Goal: Task Accomplishment & Management: Manage account settings

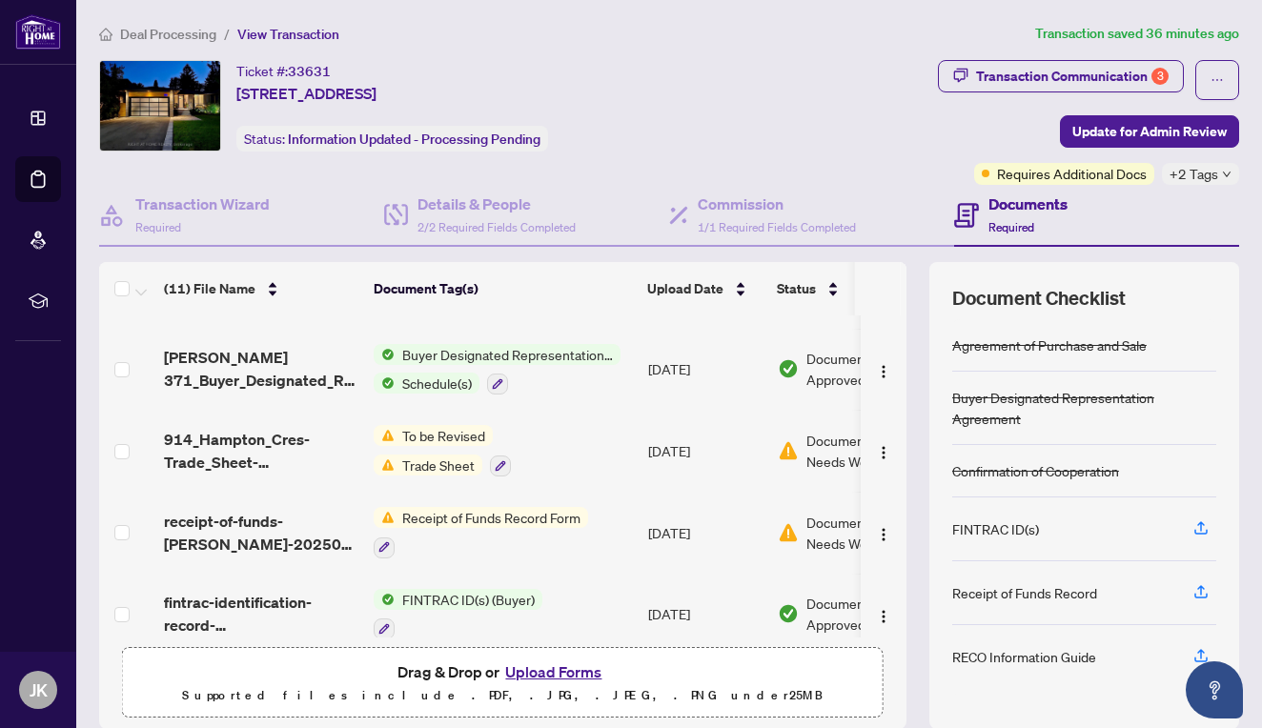
scroll to position [234, 0]
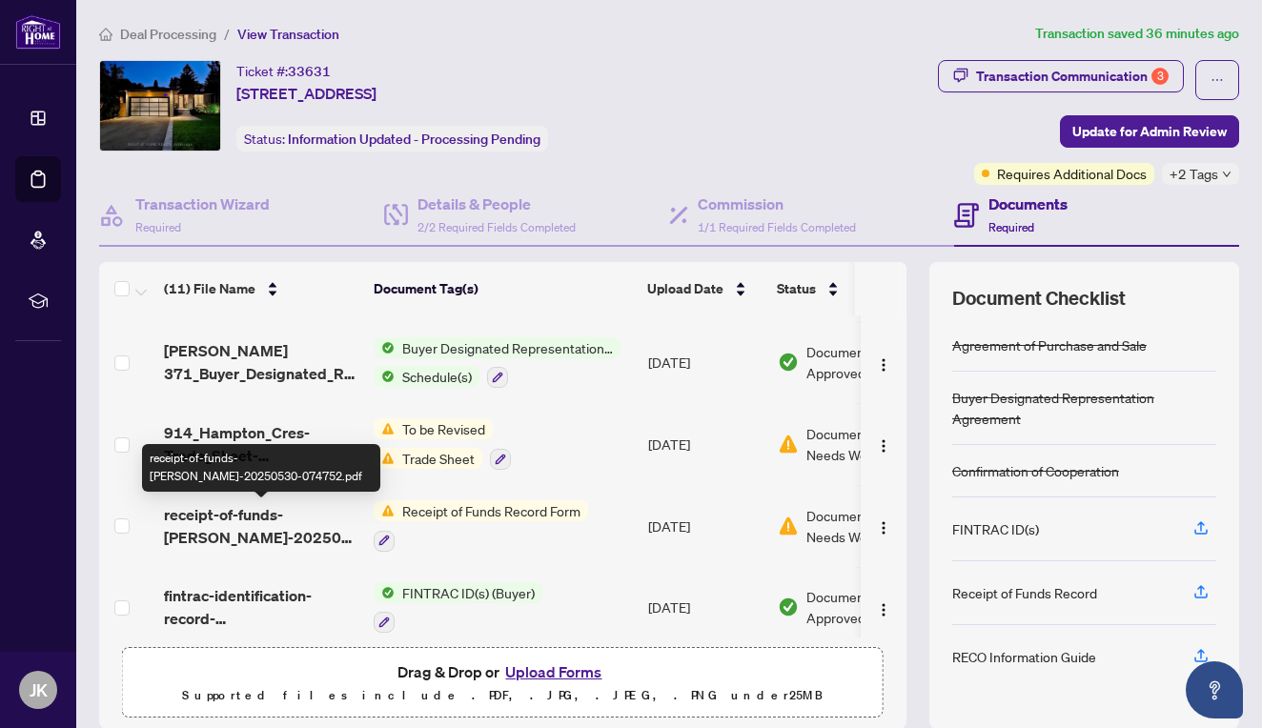
click at [276, 522] on span "receipt-of-funds-[PERSON_NAME]-20250530-074752.pdf" at bounding box center [261, 526] width 194 height 46
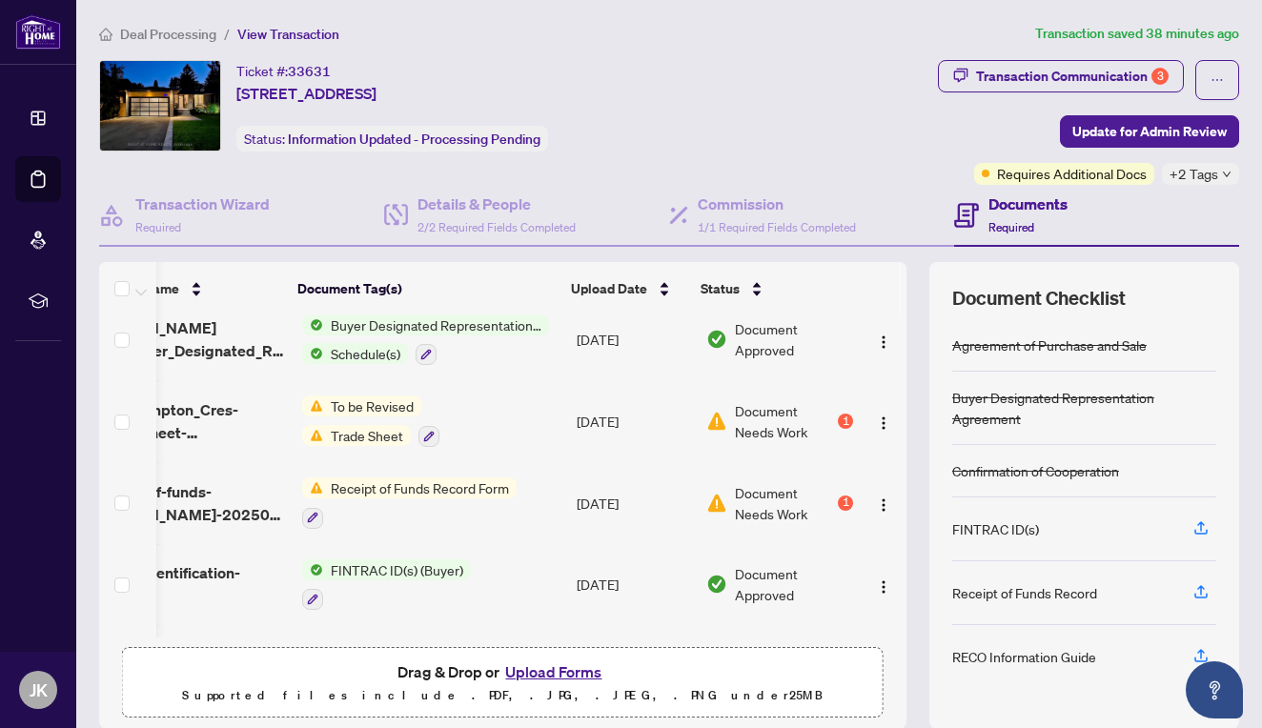
scroll to position [256, 76]
click at [877, 422] on img "button" at bounding box center [883, 423] width 15 height 15
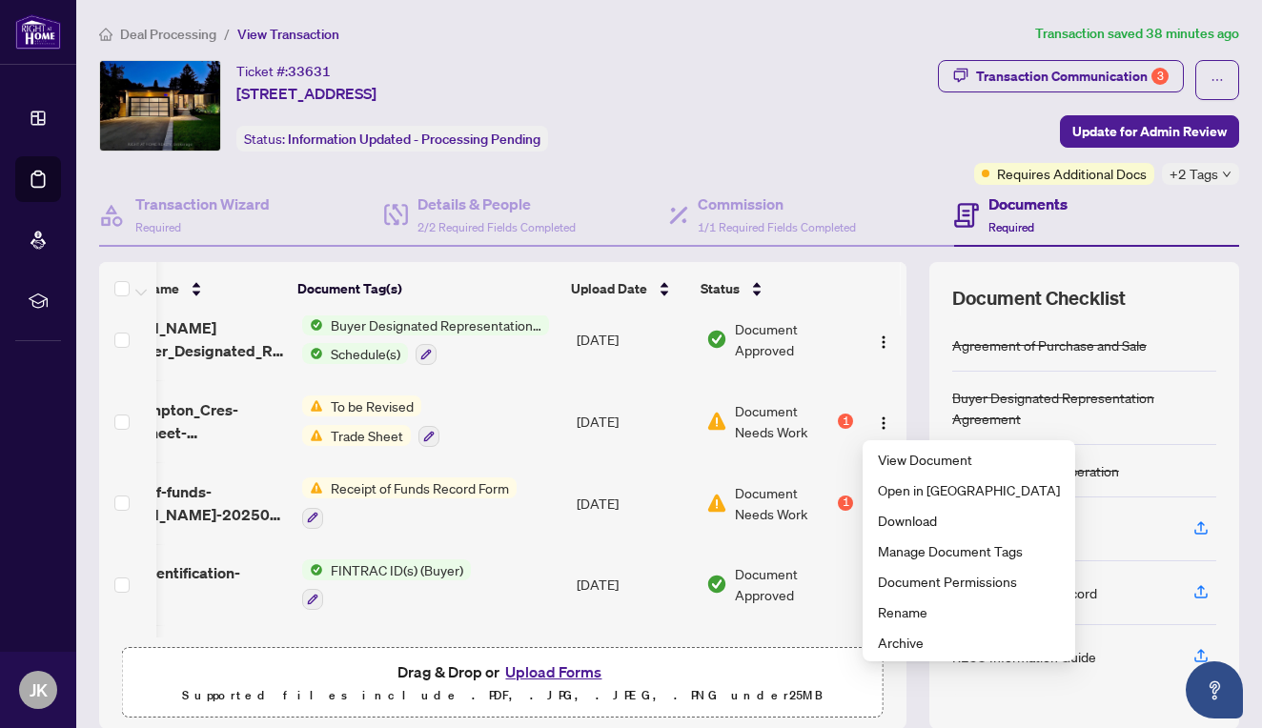
click at [379, 399] on span "To be Revised" at bounding box center [372, 406] width 98 height 21
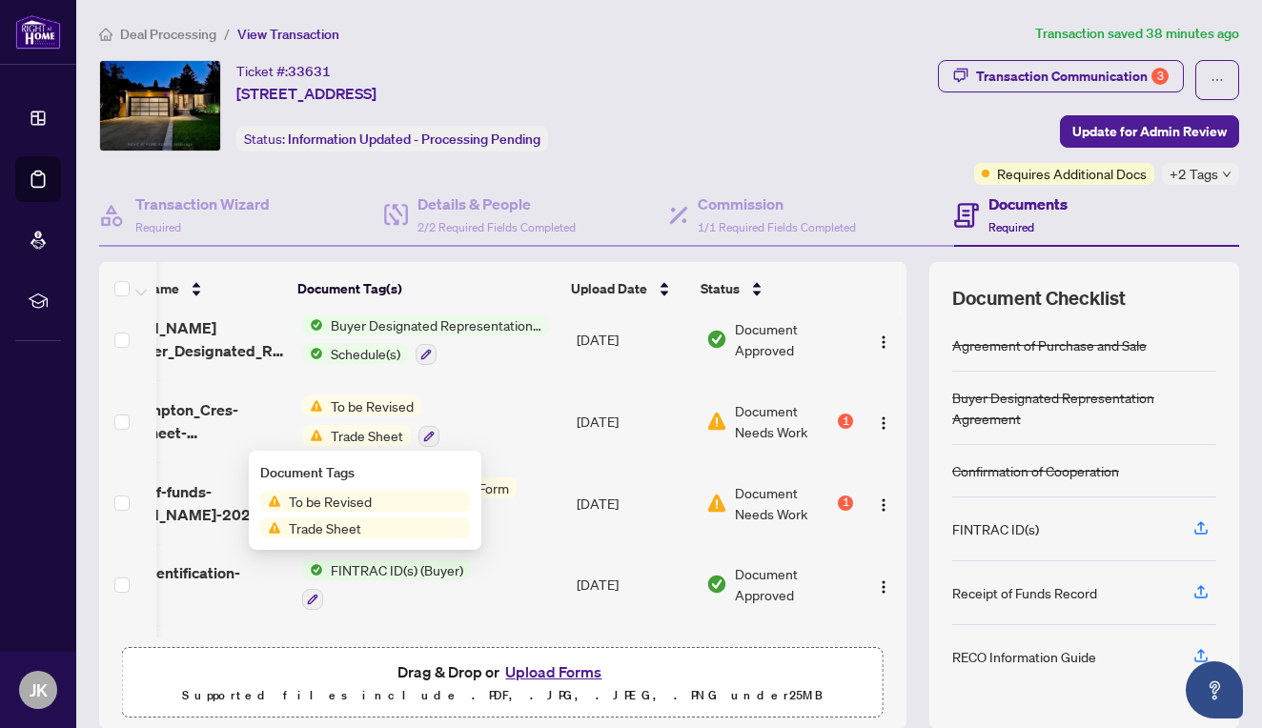
click at [379, 399] on span "To be Revised" at bounding box center [372, 406] width 98 height 21
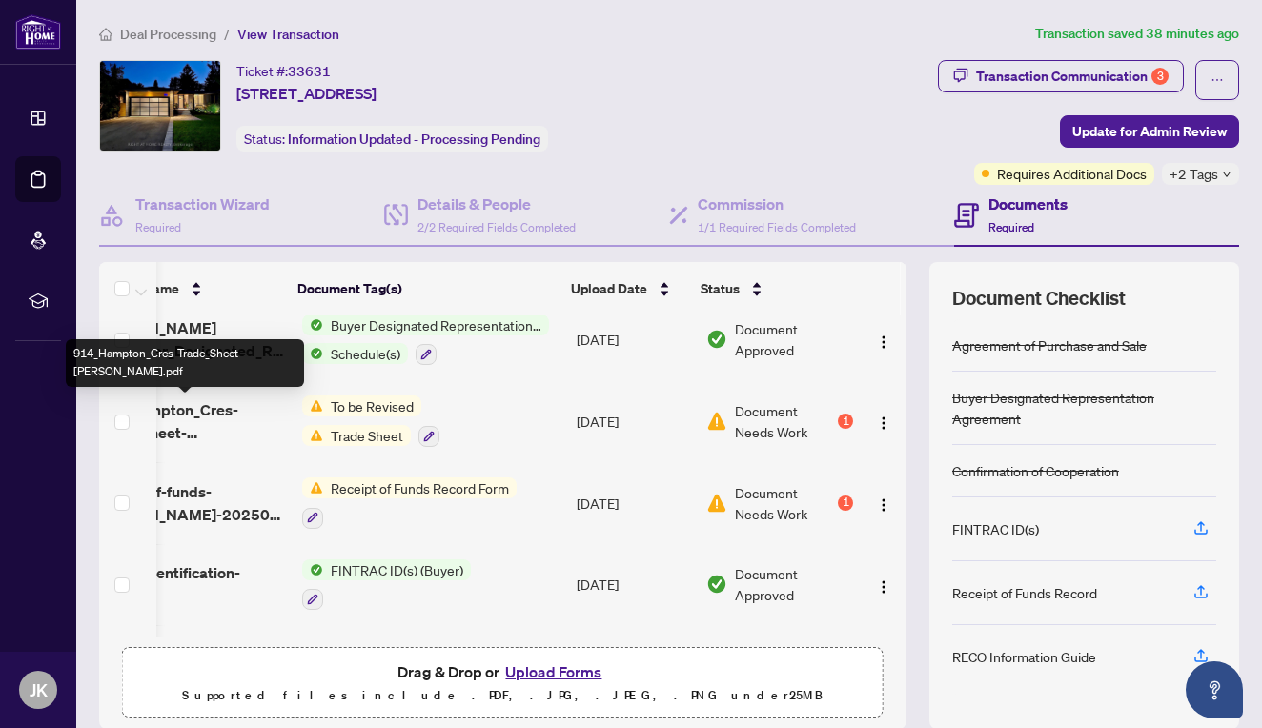
click at [217, 403] on span "914_Hampton_Cres-Trade_Sheet-[PERSON_NAME].pdf" at bounding box center [189, 421] width 194 height 46
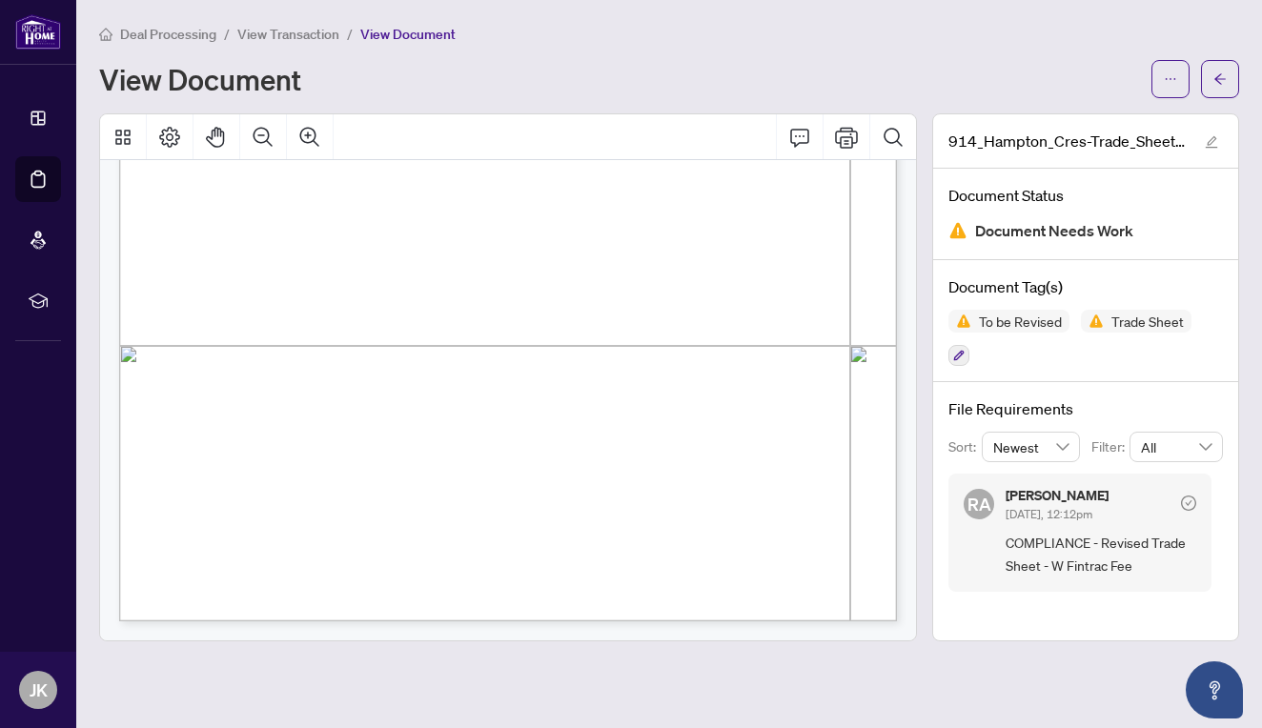
click at [1113, 532] on span "COMPLIANCE - Revised Trade Sheet - W Fintrac Fee" at bounding box center [1101, 554] width 191 height 45
click at [1031, 237] on span "Document Needs Work" at bounding box center [1054, 231] width 158 height 26
click at [992, 322] on span "To be Revised" at bounding box center [1020, 321] width 98 height 13
